Goal: Share content

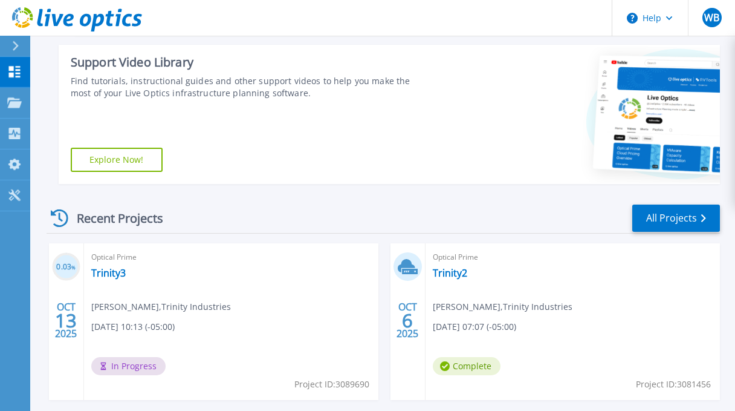
scroll to position [302, 0]
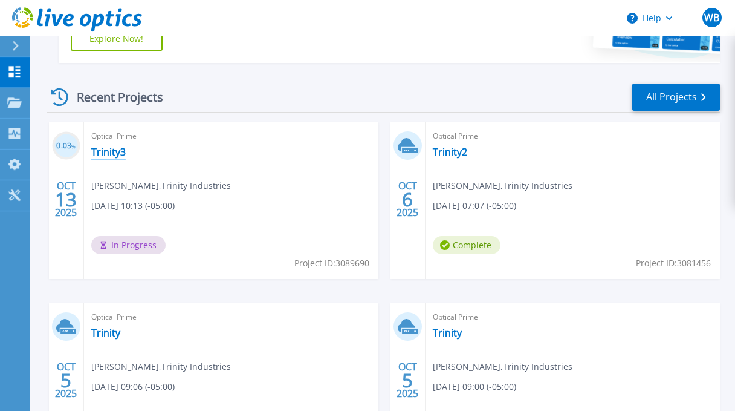
click at [116, 155] on link "Trinity3" at bounding box center [108, 152] width 34 height 12
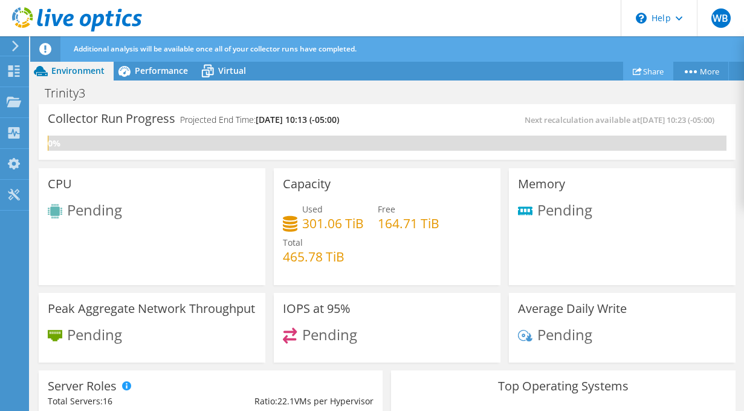
click at [648, 73] on link "Share" at bounding box center [648, 71] width 50 height 19
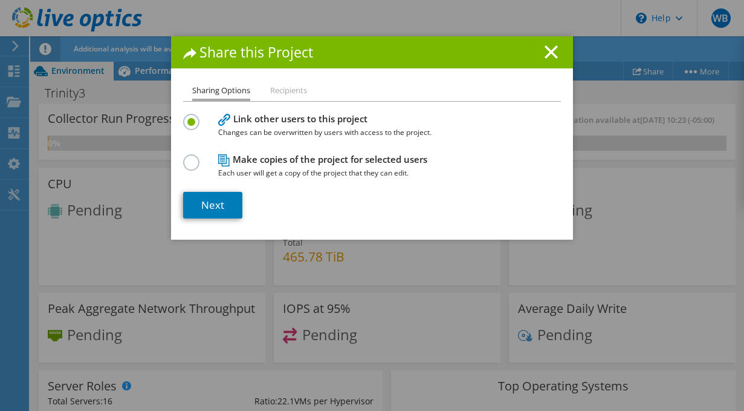
click at [285, 85] on li "Recipients" at bounding box center [288, 90] width 37 height 15
click at [203, 200] on link "Next" at bounding box center [212, 205] width 59 height 27
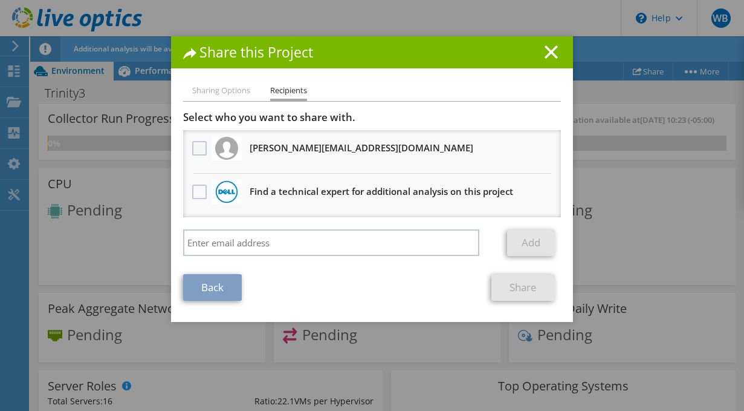
click at [198, 145] on label at bounding box center [201, 148] width 18 height 15
click at [0, 0] on input "checkbox" at bounding box center [0, 0] width 0 height 0
click at [526, 290] on link "Share" at bounding box center [523, 287] width 63 height 27
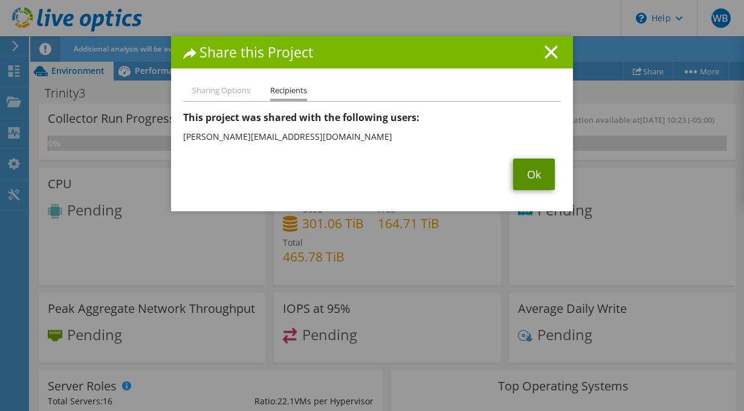
click at [527, 169] on link "Ok" at bounding box center [534, 173] width 42 height 31
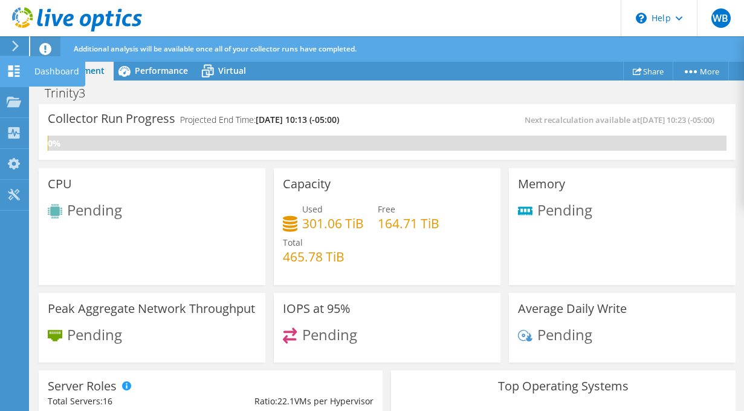
click at [47, 75] on div "Dashboard" at bounding box center [56, 71] width 57 height 30
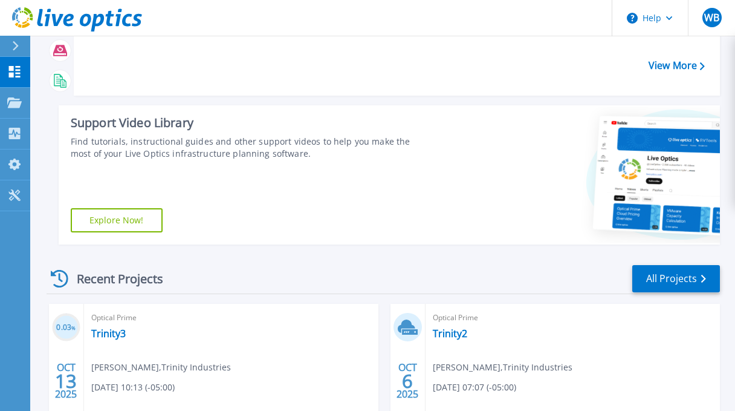
scroll to position [242, 0]
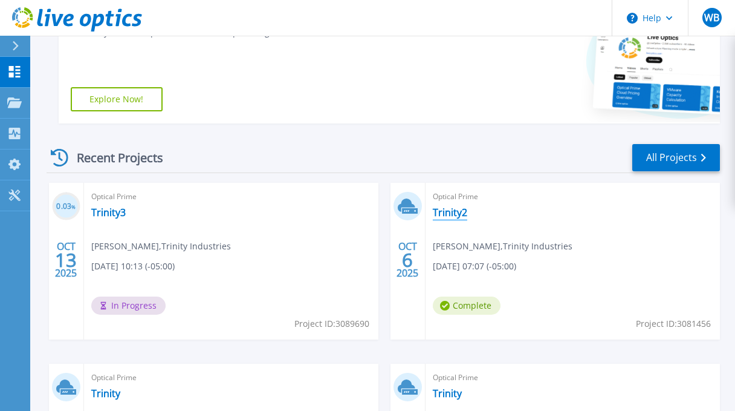
click at [447, 209] on link "Trinity2" at bounding box center [450, 212] width 34 height 12
